Goal: Task Accomplishment & Management: Manage account settings

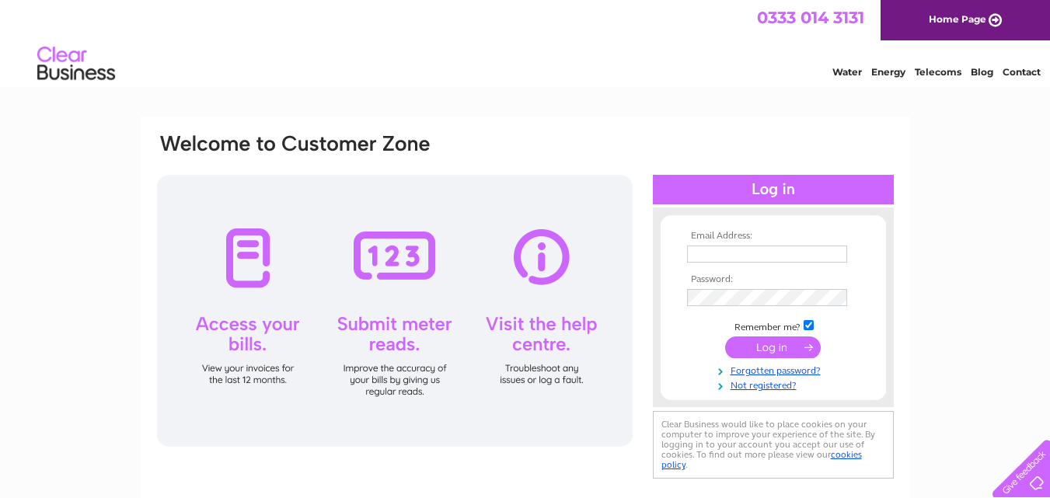
type input "tobutt.sports@gmail.com"
click at [771, 346] on input "submit" at bounding box center [773, 348] width 96 height 22
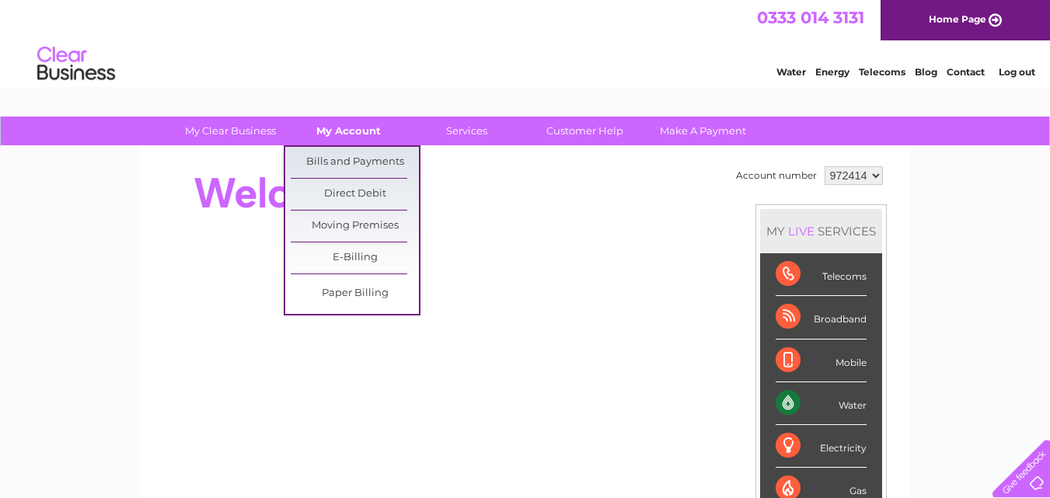
click at [358, 131] on link "My Account" at bounding box center [348, 131] width 128 height 29
click at [358, 162] on link "Bills and Payments" at bounding box center [355, 162] width 128 height 31
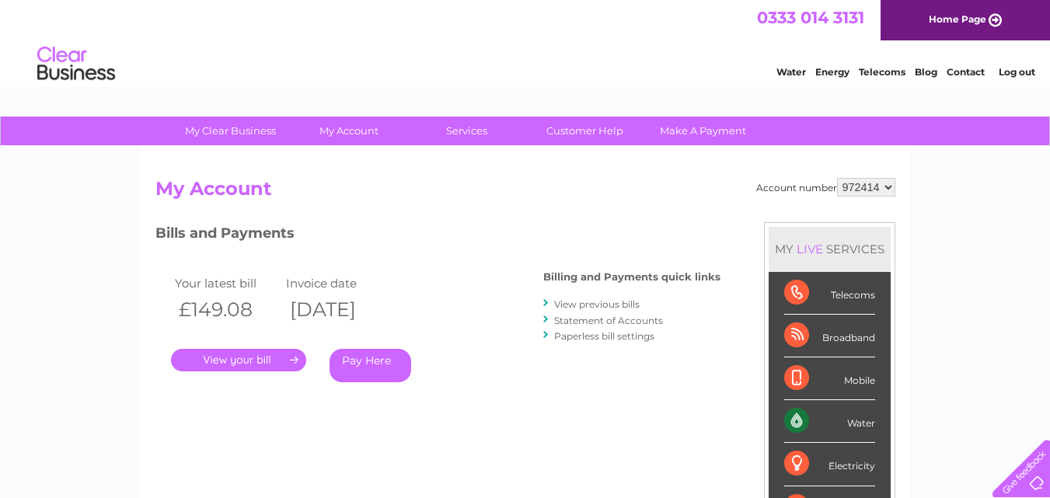
click at [295, 360] on link "." at bounding box center [238, 360] width 135 height 23
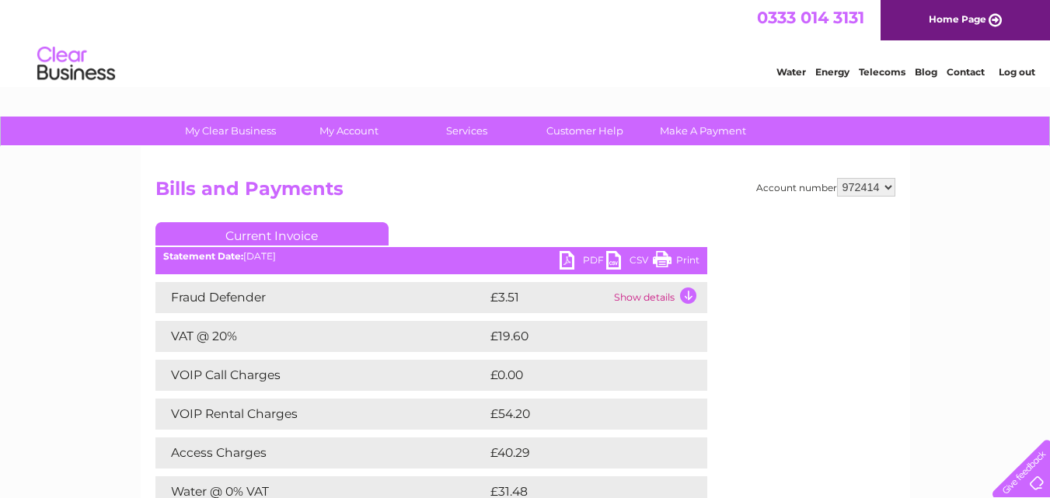
click at [571, 256] on link "PDF" at bounding box center [583, 262] width 47 height 23
